Goal: Transaction & Acquisition: Download file/media

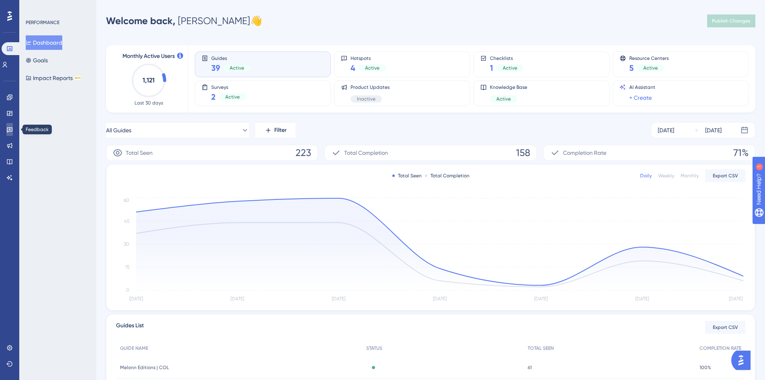
click at [9, 128] on icon at bounding box center [10, 129] width 6 height 5
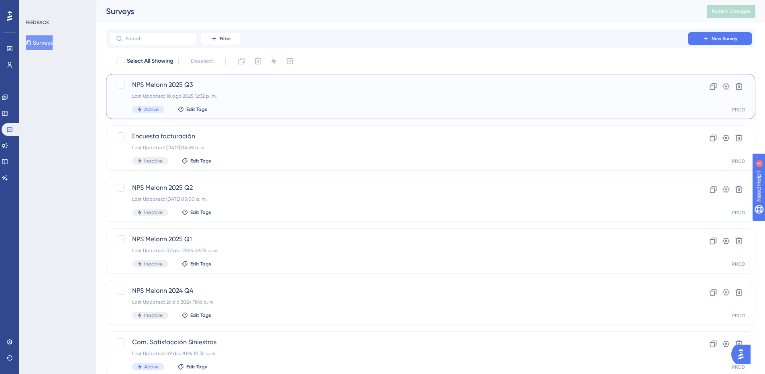
click at [274, 90] on div "NPS Melonn 2025 Q3 Last Updated: [DATE] 12:32 p. m. Active Edit Tags" at bounding box center [398, 96] width 533 height 33
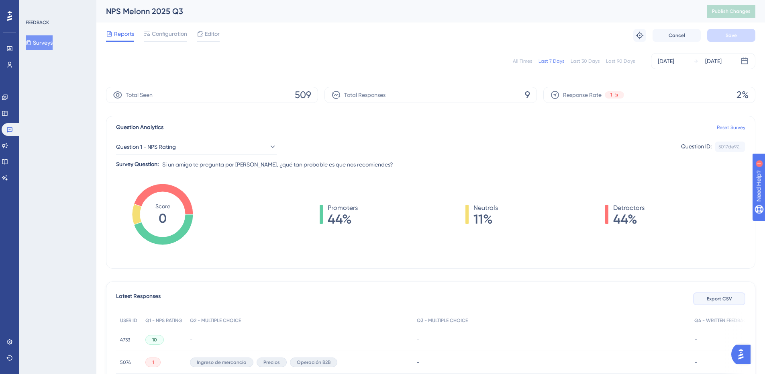
click at [711, 297] on span "Export CSV" at bounding box center [719, 298] width 25 height 6
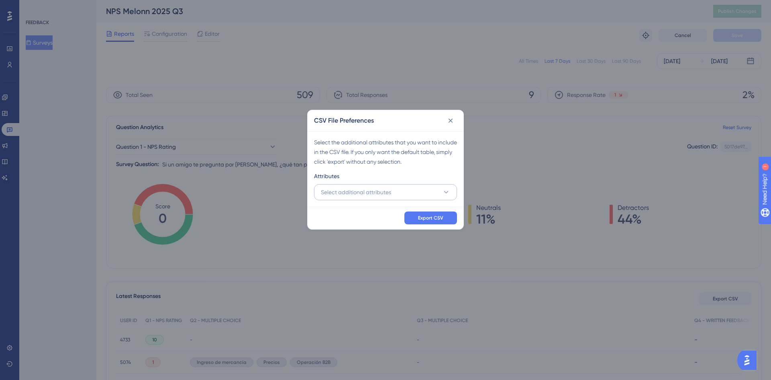
click at [378, 193] on div "✨ Save My Spot!✨" at bounding box center [386, 177] width 771 height 380
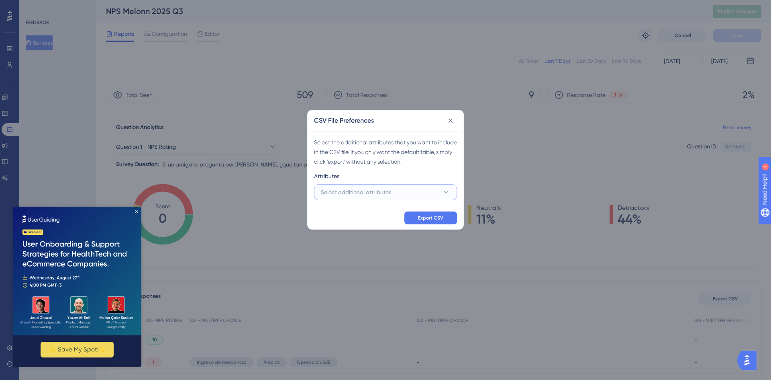
click at [362, 190] on span "Select additional attributes" at bounding box center [356, 192] width 70 height 10
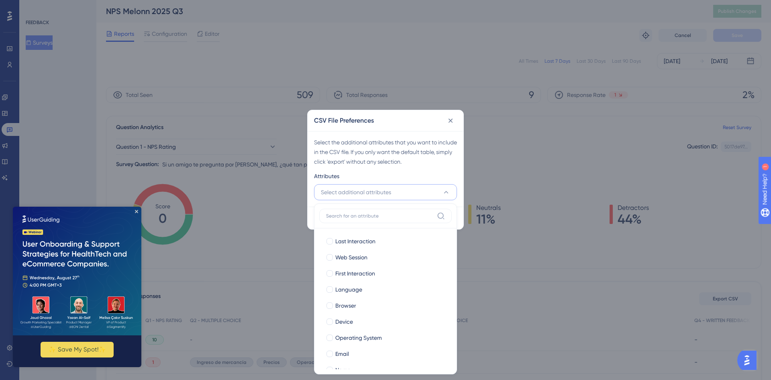
click at [394, 126] on div "CSV File Preferences" at bounding box center [386, 120] width 156 height 21
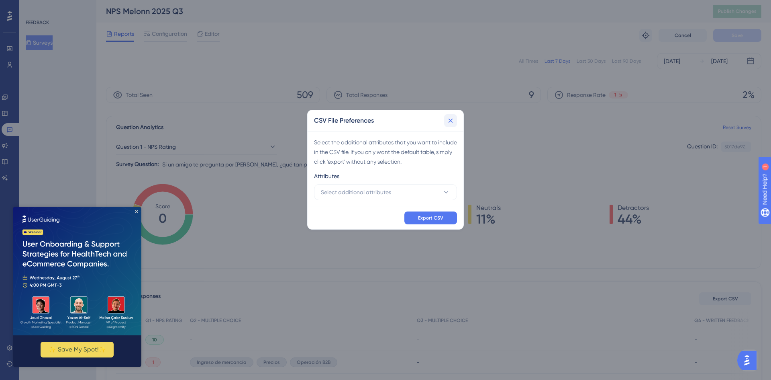
click at [454, 118] on icon at bounding box center [451, 120] width 8 height 8
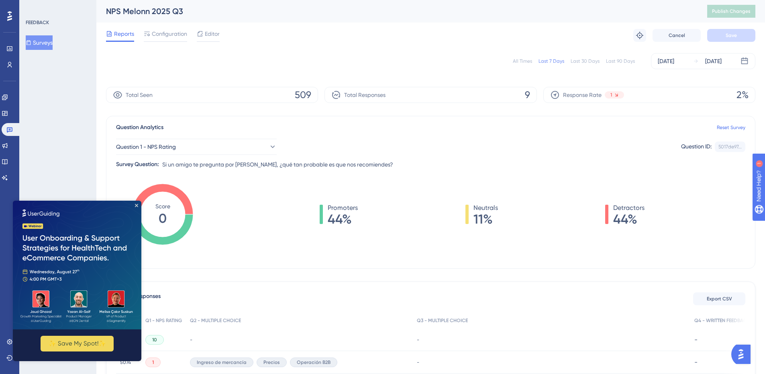
click at [526, 65] on div "All Times Last 7 Days Last 30 Days Last 90 Days [DATE] [DATE]" at bounding box center [430, 61] width 649 height 16
click at [525, 62] on div "All Times" at bounding box center [522, 61] width 19 height 6
click at [713, 299] on span "Export CSV" at bounding box center [719, 298] width 25 height 6
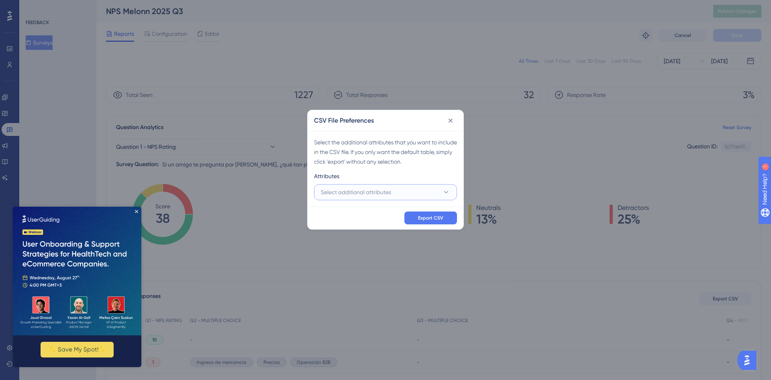
click at [399, 193] on button "Select additional attributes" at bounding box center [385, 192] width 143 height 16
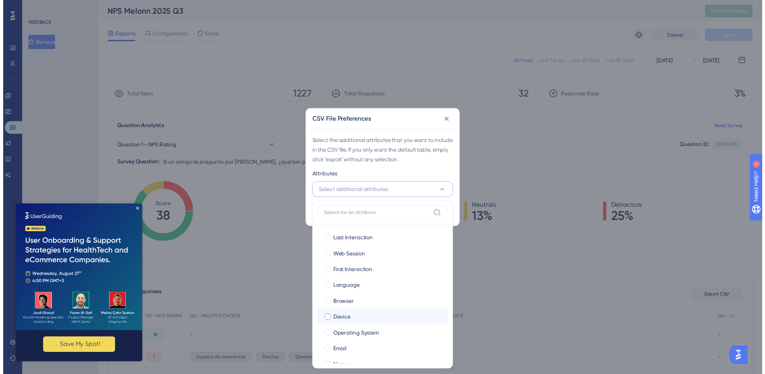
scroll to position [61, 0]
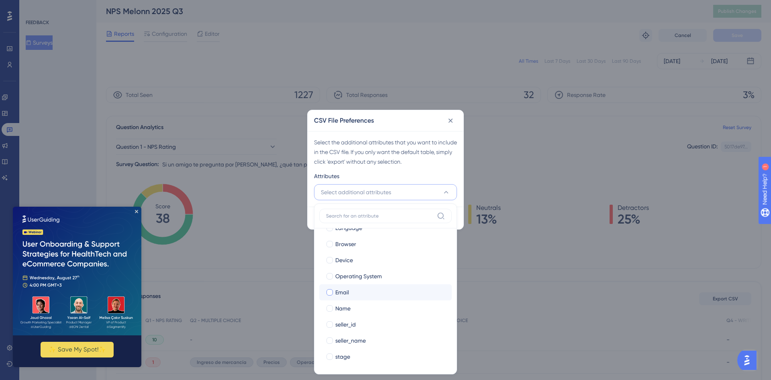
click at [348, 295] on span "Email" at bounding box center [342, 292] width 14 height 10
checkbox input "true"
click at [347, 313] on label "Name Name" at bounding box center [385, 308] width 133 height 16
click at [330, 369] on input "Name" at bounding box center [330, 369] width 0 height 0
click at [350, 326] on span "seller_id" at bounding box center [345, 324] width 20 height 10
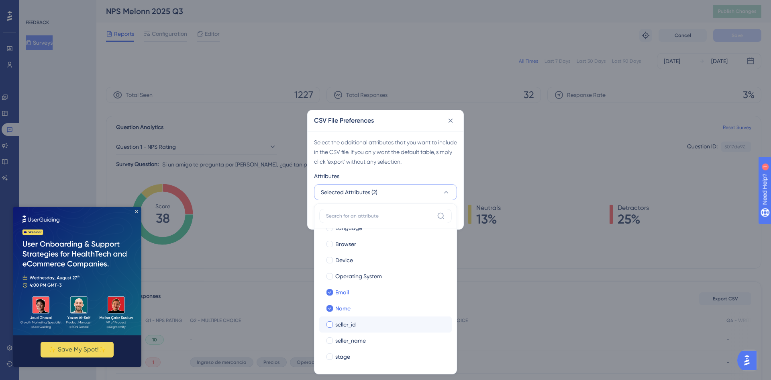
checkbox input "true"
click at [350, 337] on span "seller_name" at bounding box center [350, 340] width 31 height 10
checkbox input "true"
click at [386, 164] on div "Select the additional attributes that you want to include in the CSV file. If y…" at bounding box center [385, 151] width 143 height 29
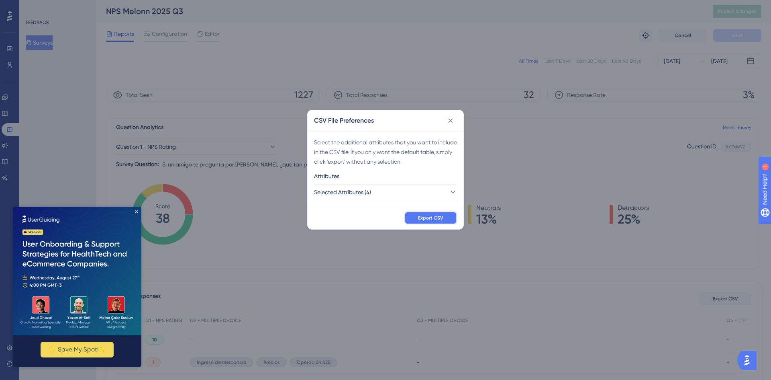
click at [434, 212] on button "Export CSV" at bounding box center [430, 217] width 53 height 13
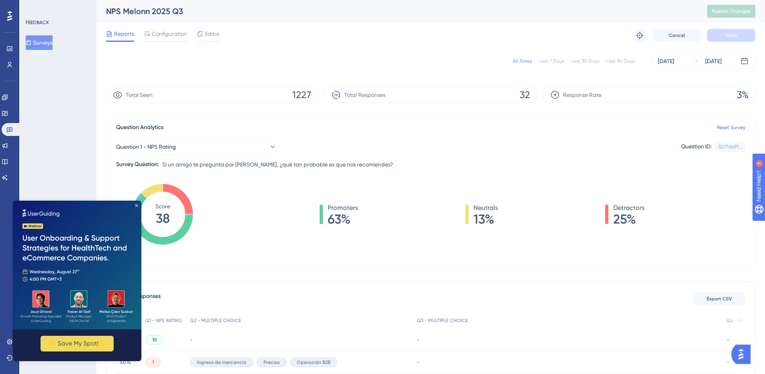
click at [137, 204] on icon "Close Preview" at bounding box center [136, 205] width 3 height 3
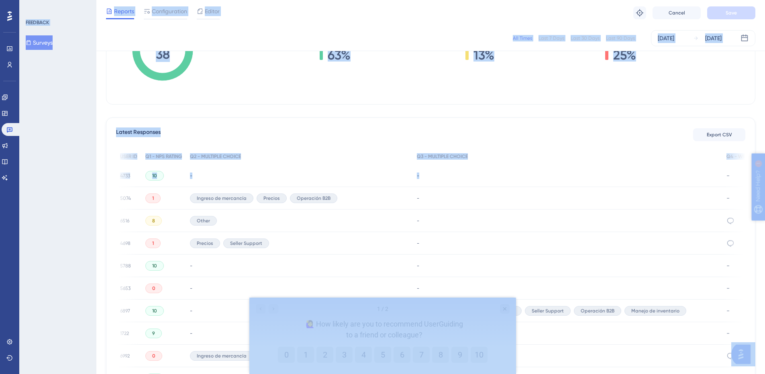
scroll to position [161, 6]
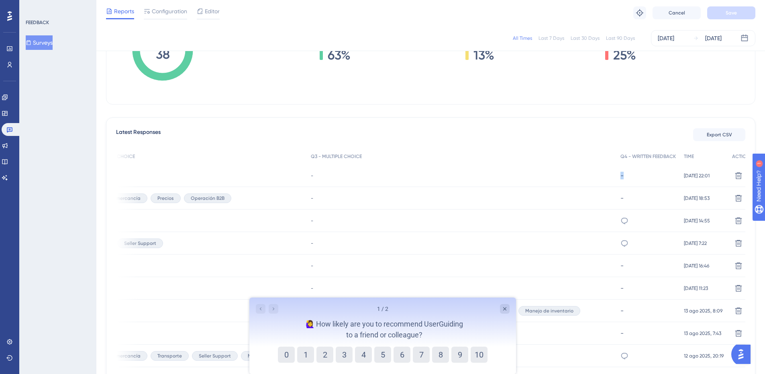
drag, startPoint x: 570, startPoint y: 172, endPoint x: 610, endPoint y: 174, distance: 39.8
click at [0, 0] on div "4733 4733 10 - - - [DATE] 22:01 [DATE] 22:01 Delete" at bounding box center [0, 0] width 0 height 0
click at [527, 112] on div "All Times Last 7 Days Last 30 Days Last 90 Days [DATE] [DATE] Total Seen 1227 T…" at bounding box center [430, 280] width 649 height 740
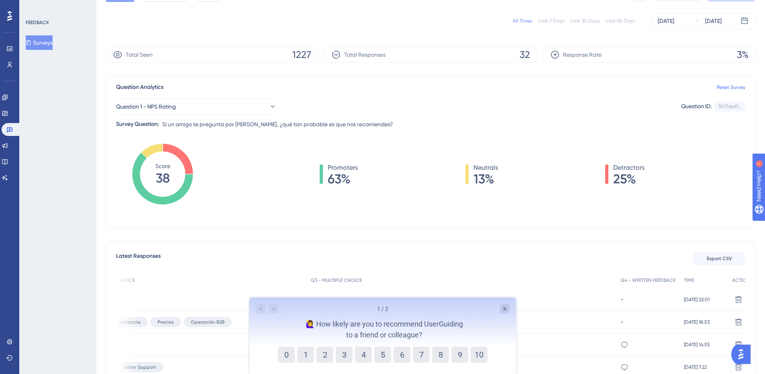
scroll to position [0, 6]
